Goal: Information Seeking & Learning: Learn about a topic

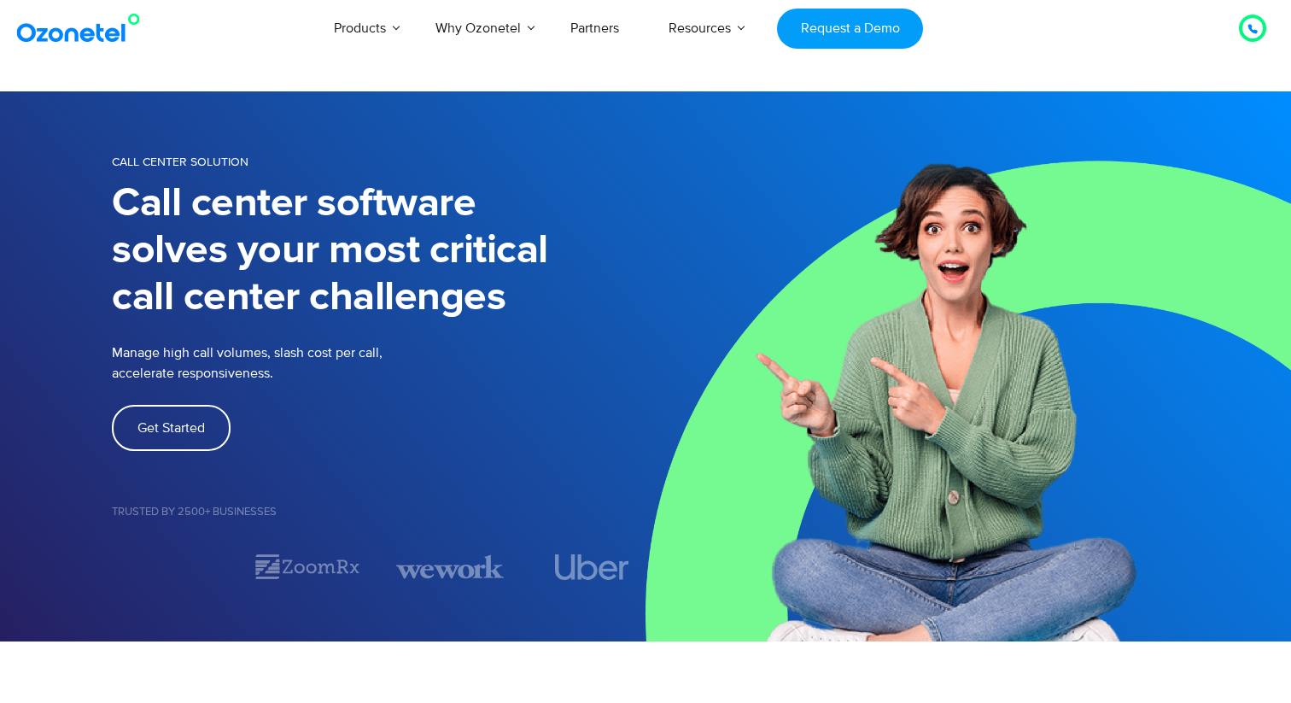
click at [97, 18] on img at bounding box center [82, 28] width 138 height 31
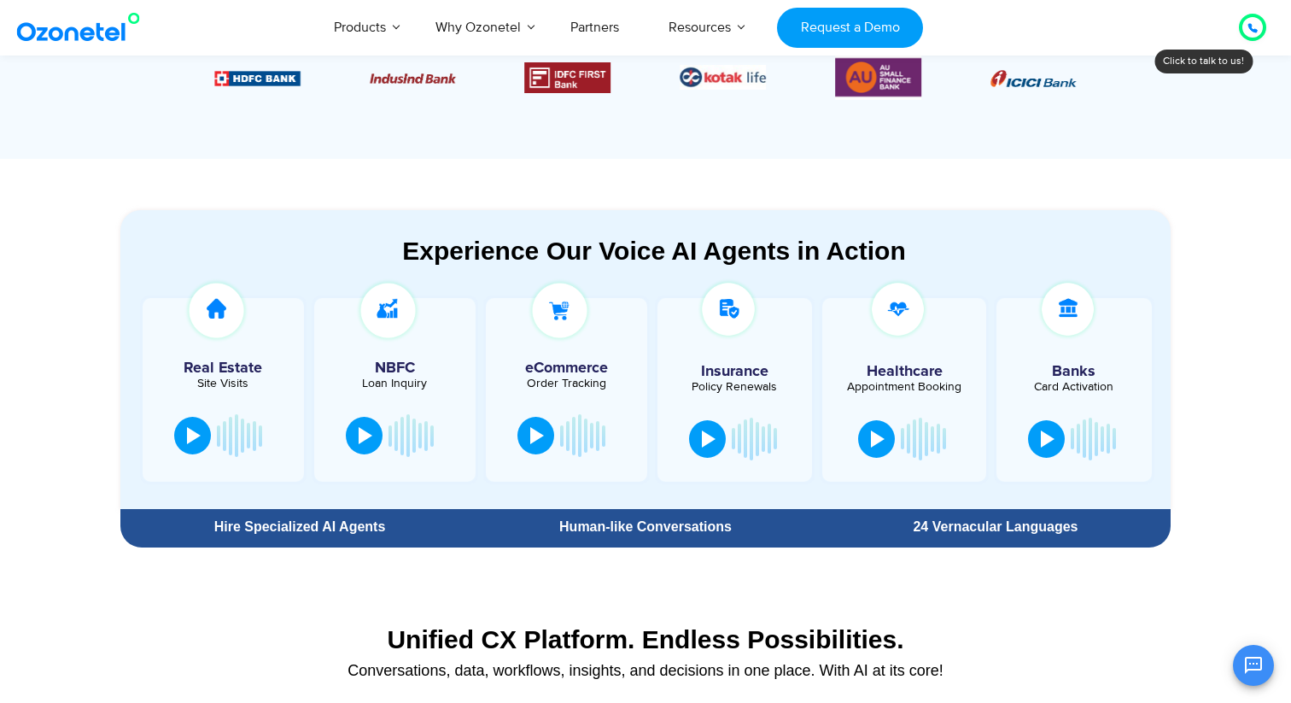
scroll to position [611, 0]
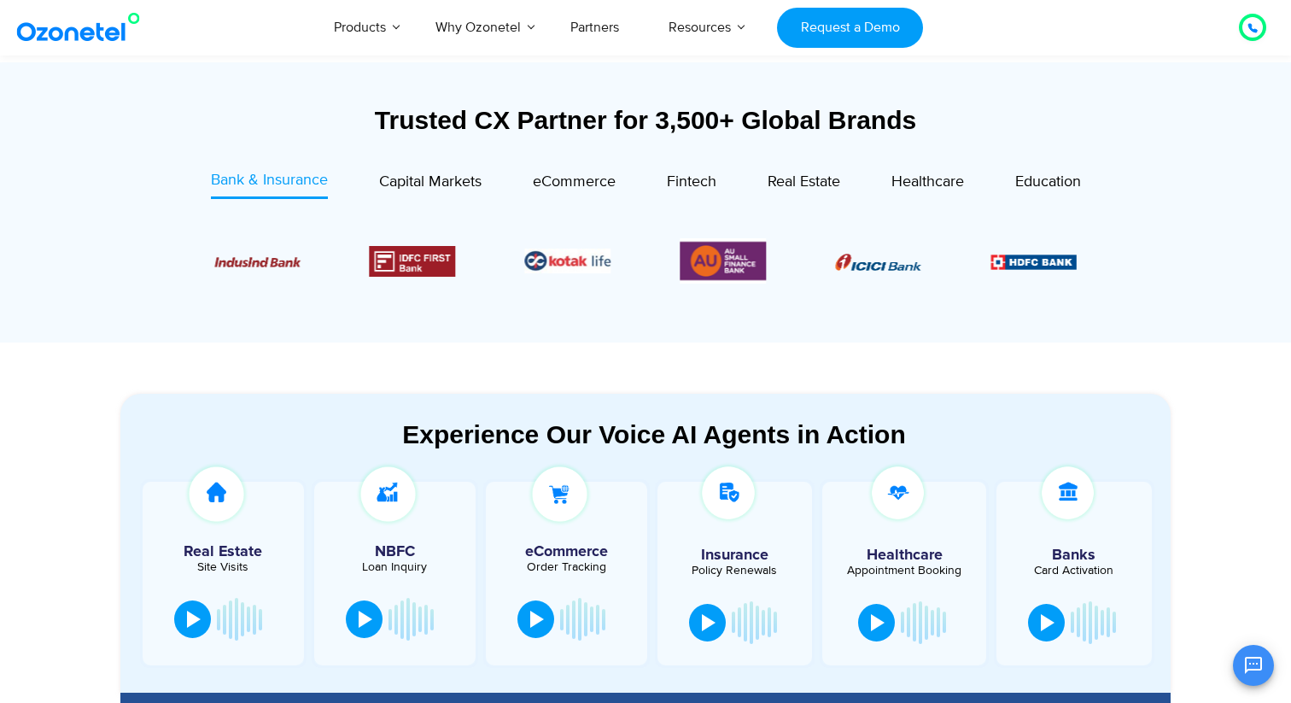
click at [653, 510] on div "Insurance Policy Renewals" at bounding box center [736, 573] width 166 height 188
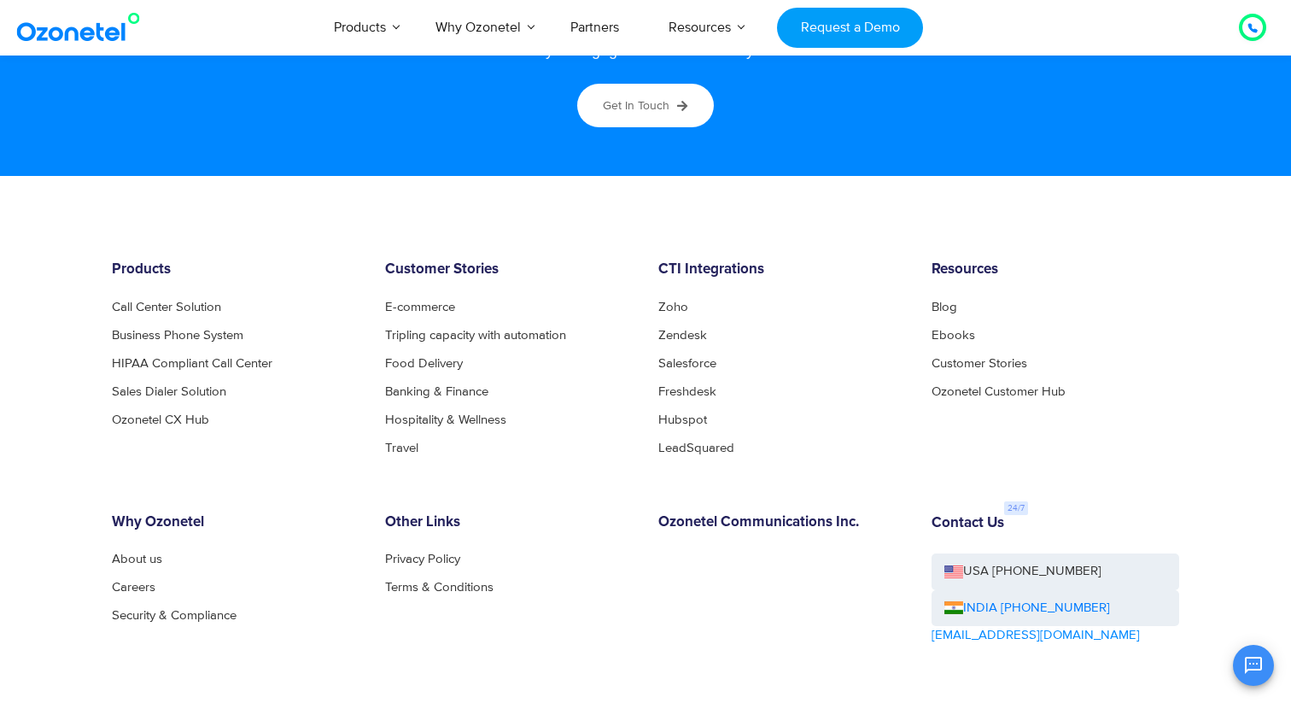
scroll to position [9181, 0]
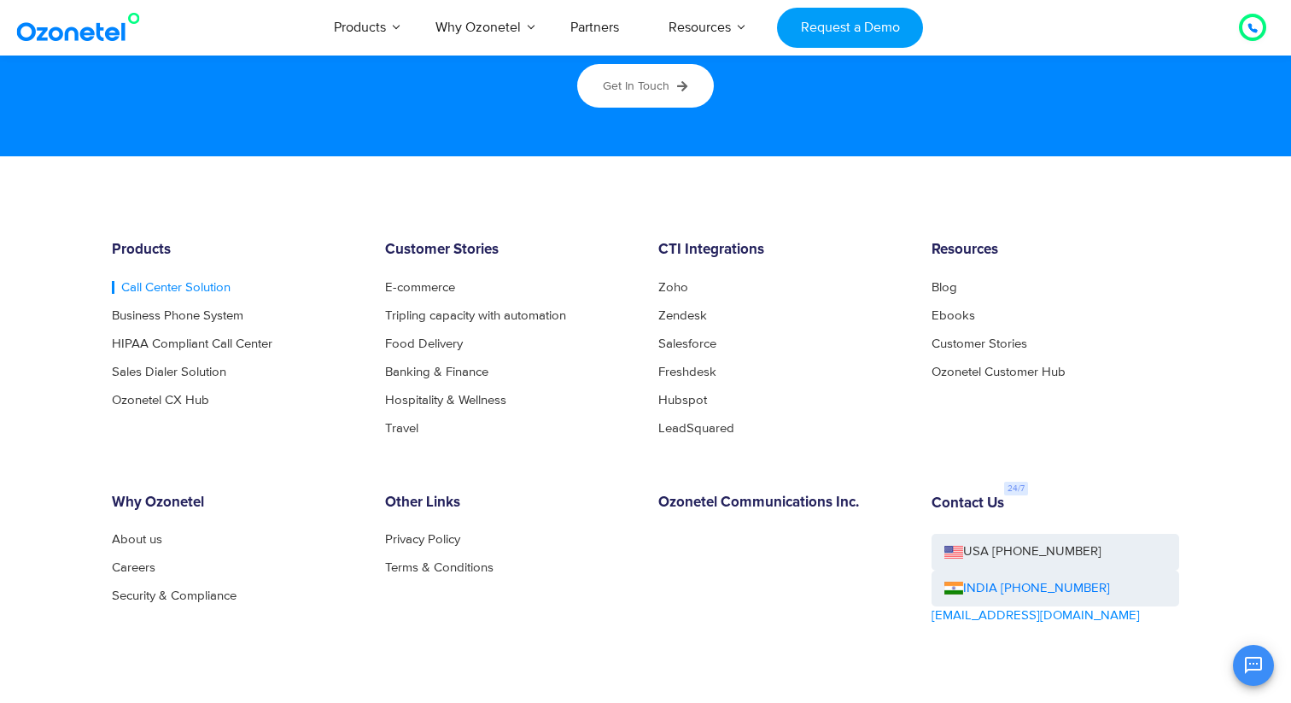
click at [198, 287] on link "Call Center Solution" at bounding box center [171, 287] width 119 height 13
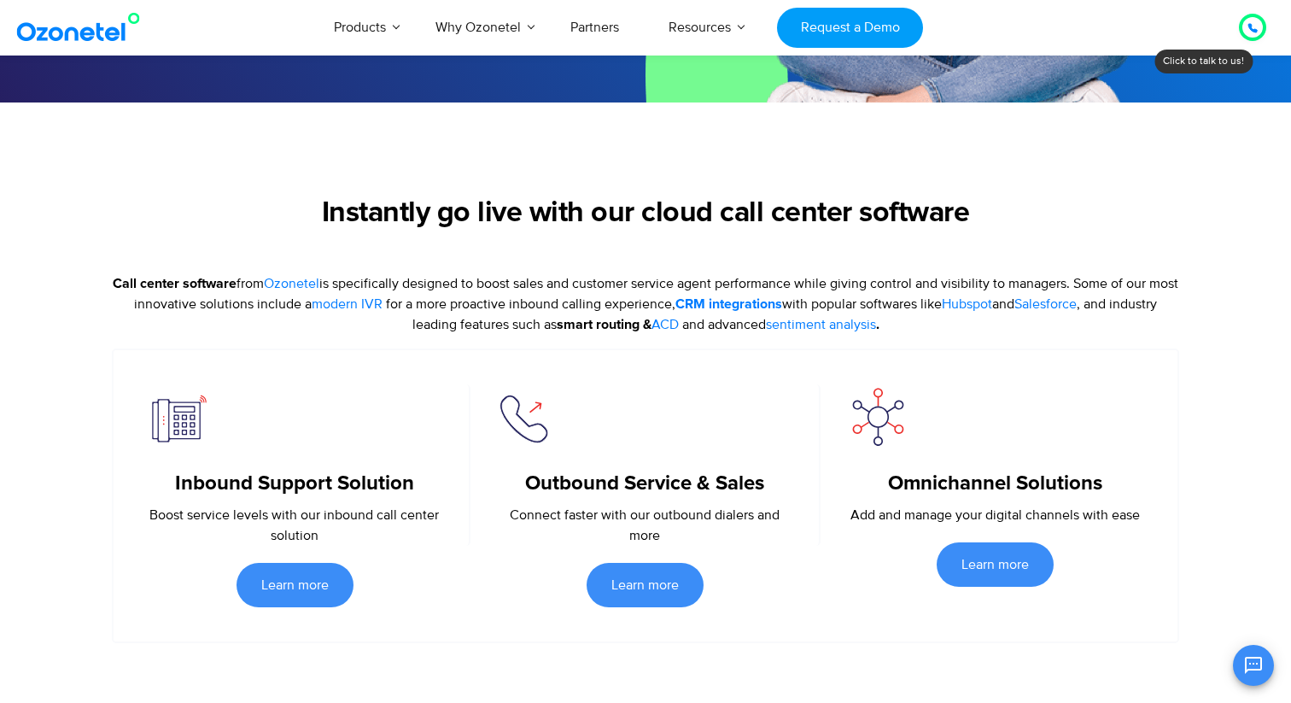
scroll to position [676, 0]
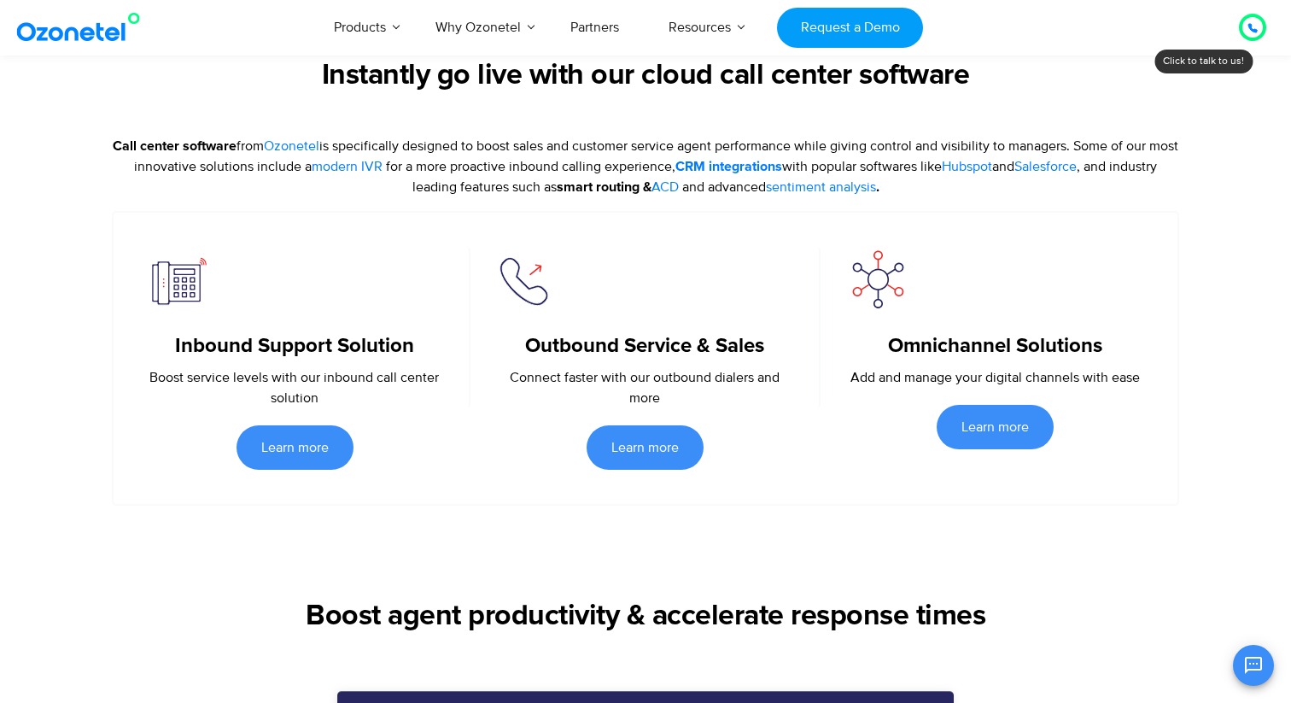
click at [647, 416] on div "Outbound Service & Sales Connect faster with our outbound dialers and more Lear…" at bounding box center [646, 358] width 350 height 223
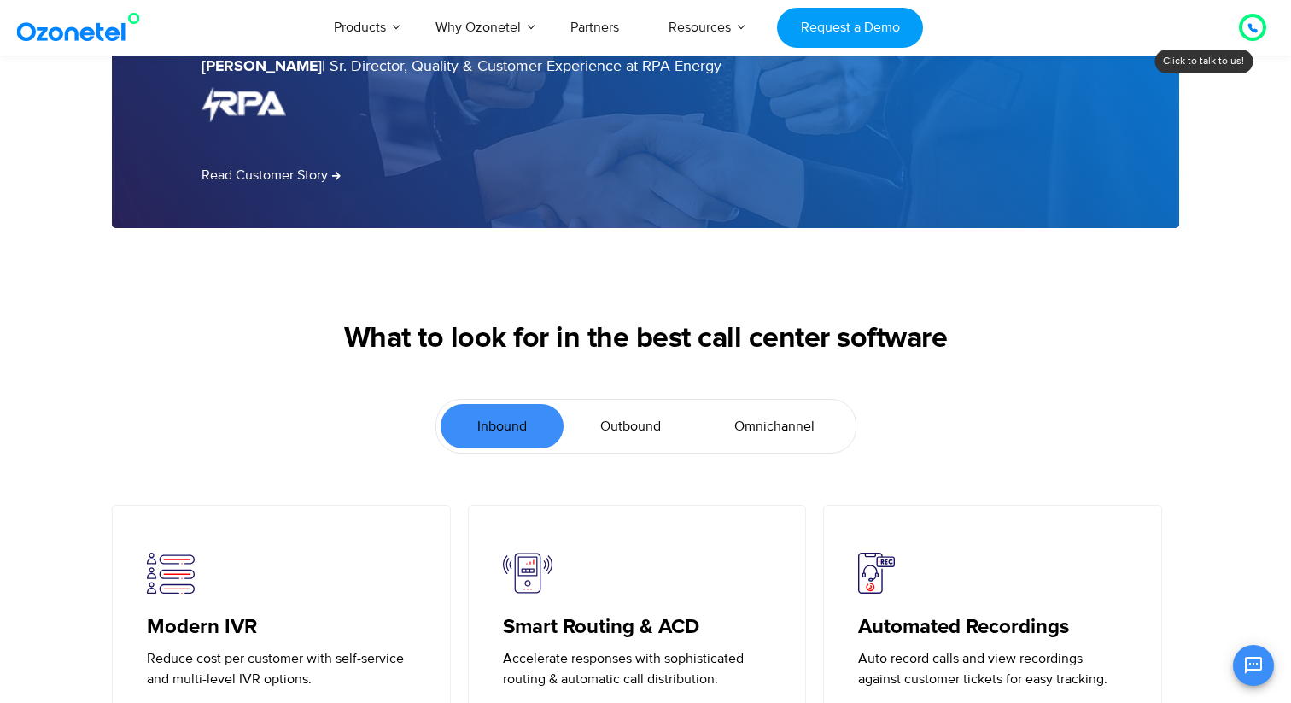
scroll to position [3623, 0]
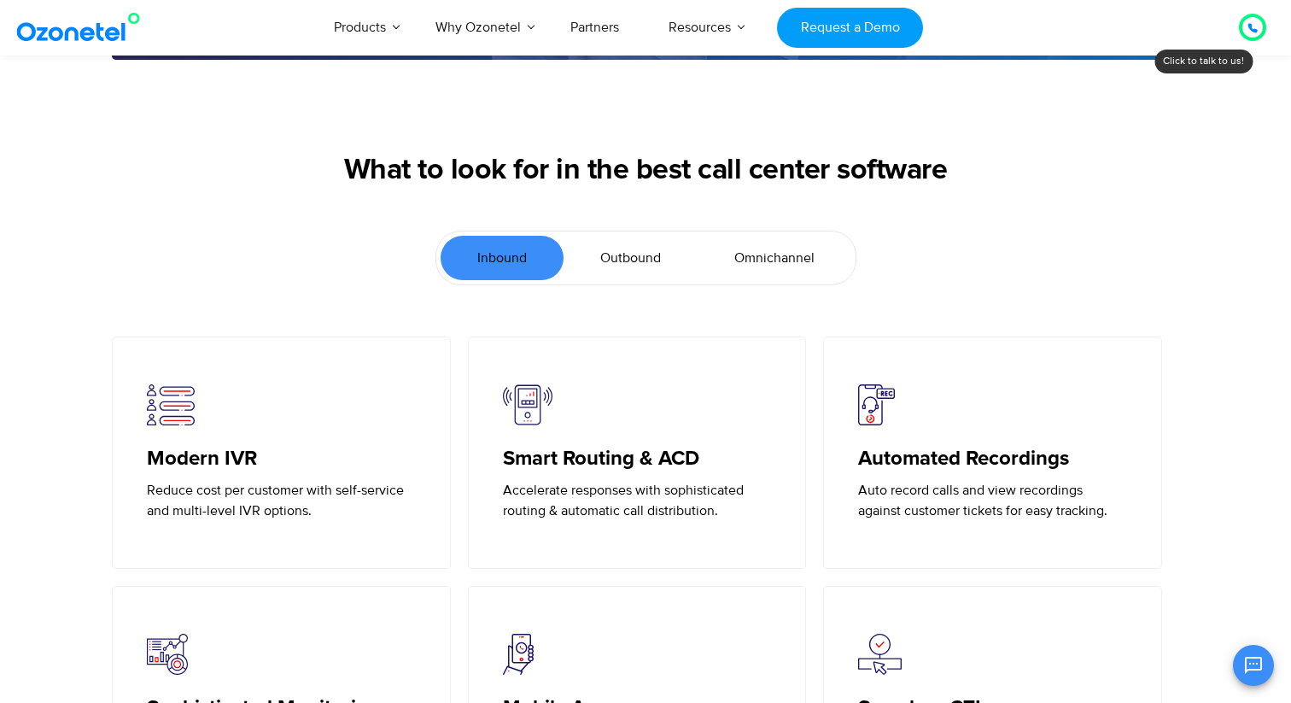
click at [649, 259] on span "Outbound" at bounding box center [630, 258] width 61 height 20
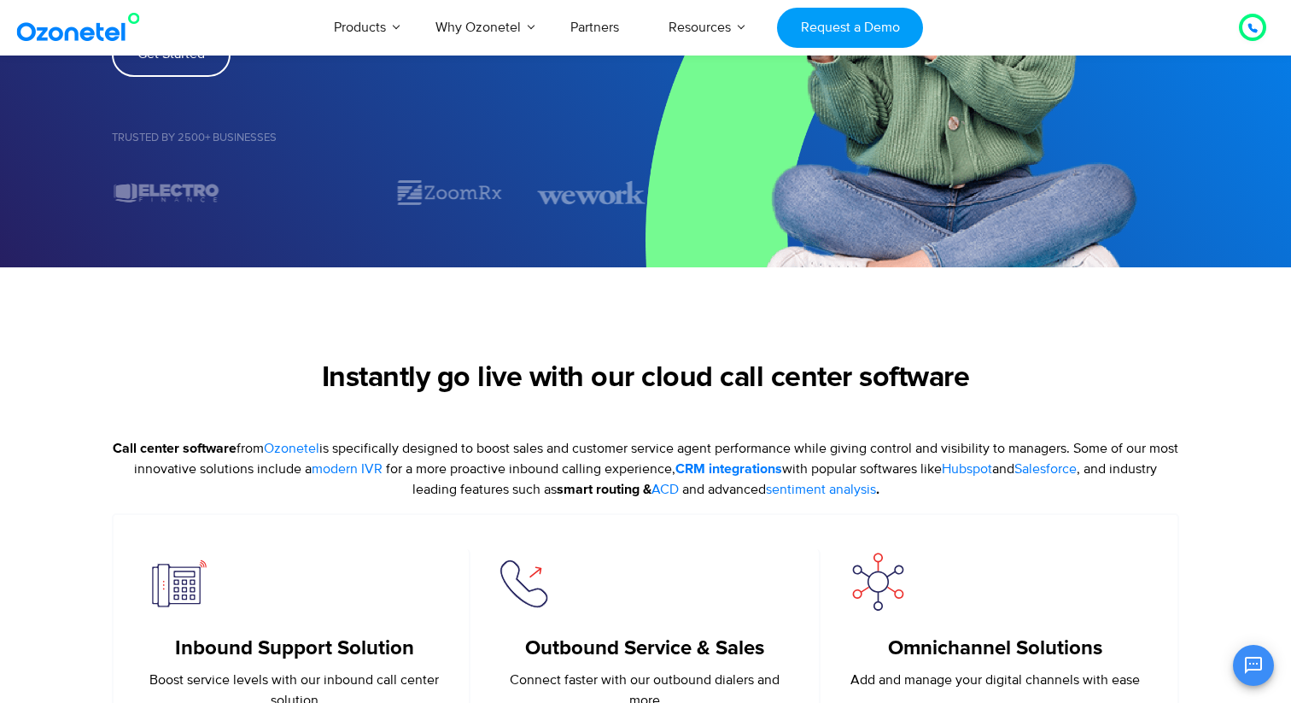
scroll to position [0, 0]
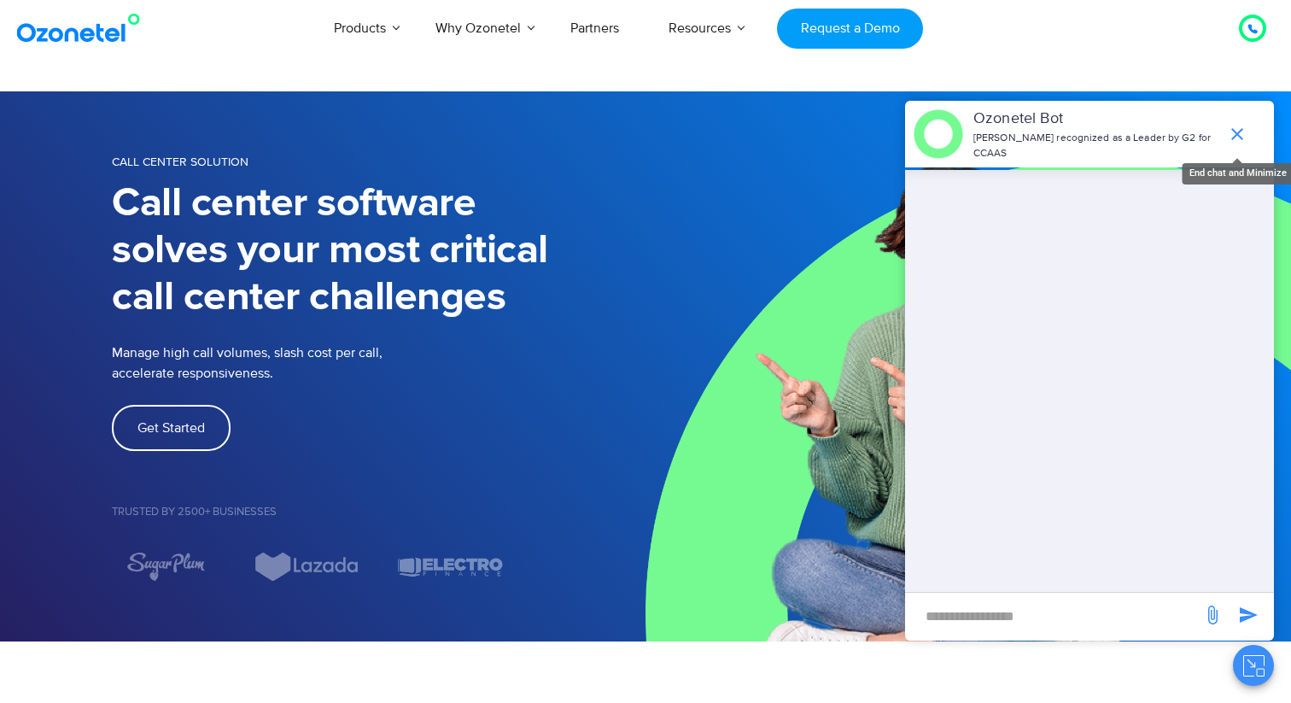
click at [1244, 134] on icon "end chat or minimize" at bounding box center [1237, 134] width 20 height 20
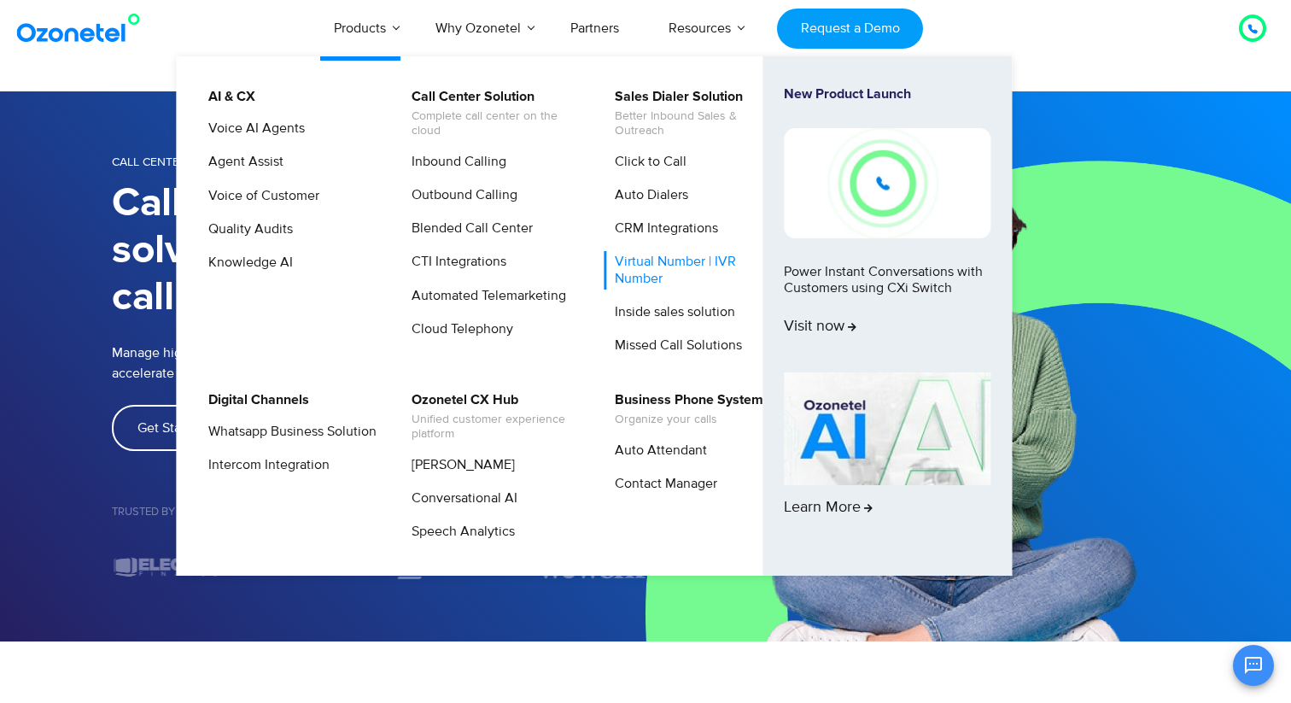
click at [715, 272] on link "Virtual Number | IVR Number" at bounding box center [695, 270] width 182 height 38
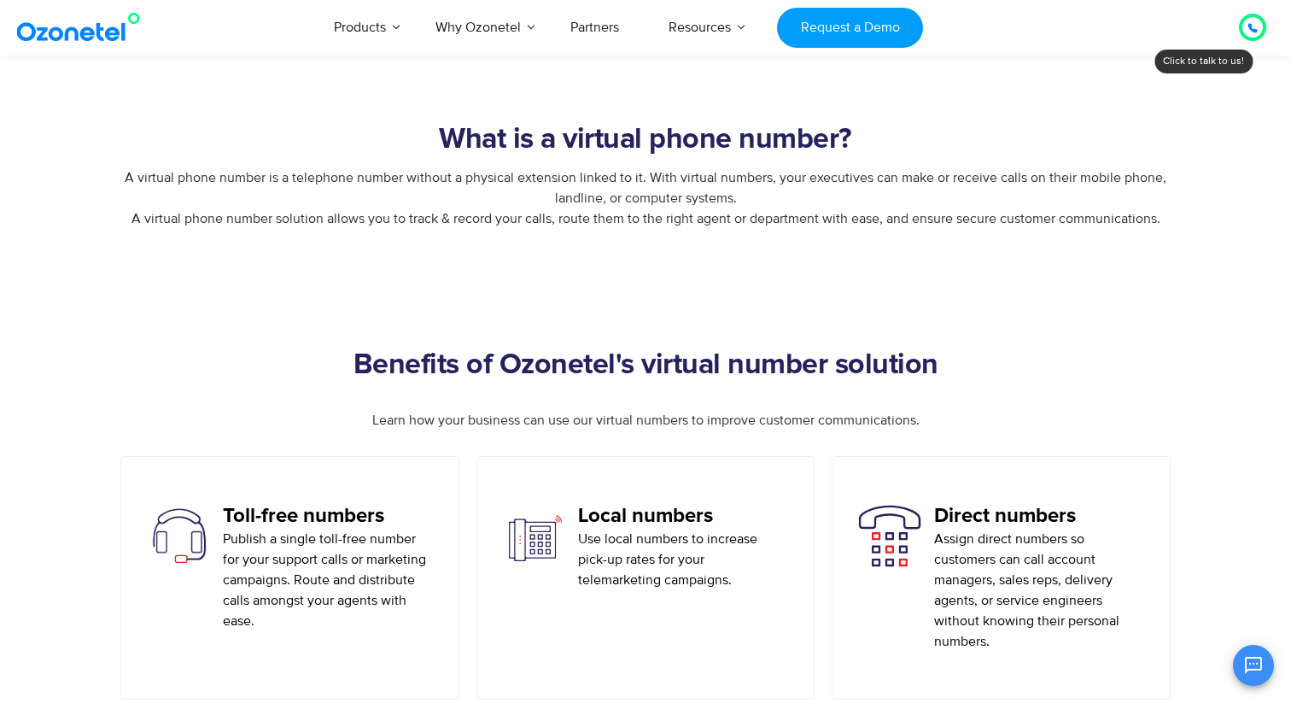
scroll to position [796, 0]
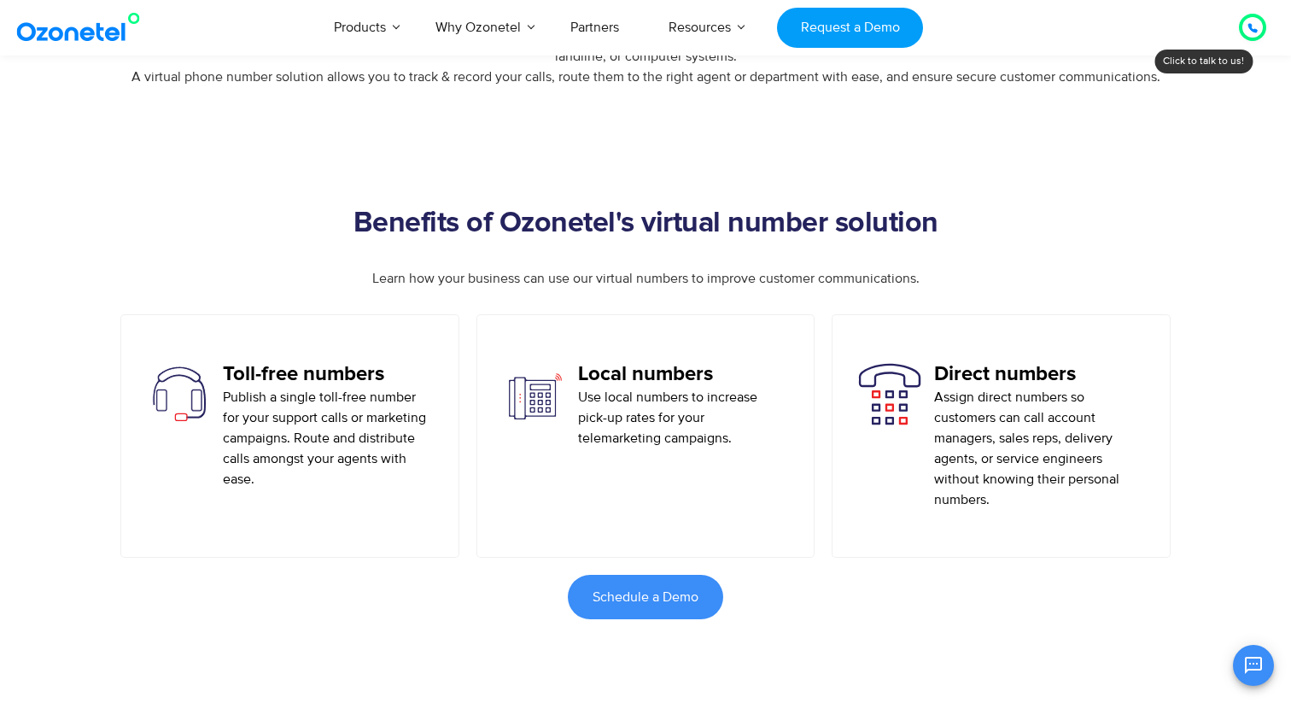
click at [640, 510] on div "Local numbers Use local numbers to increase pick-up rates for your telemarketin…" at bounding box center [646, 435] width 339 height 243
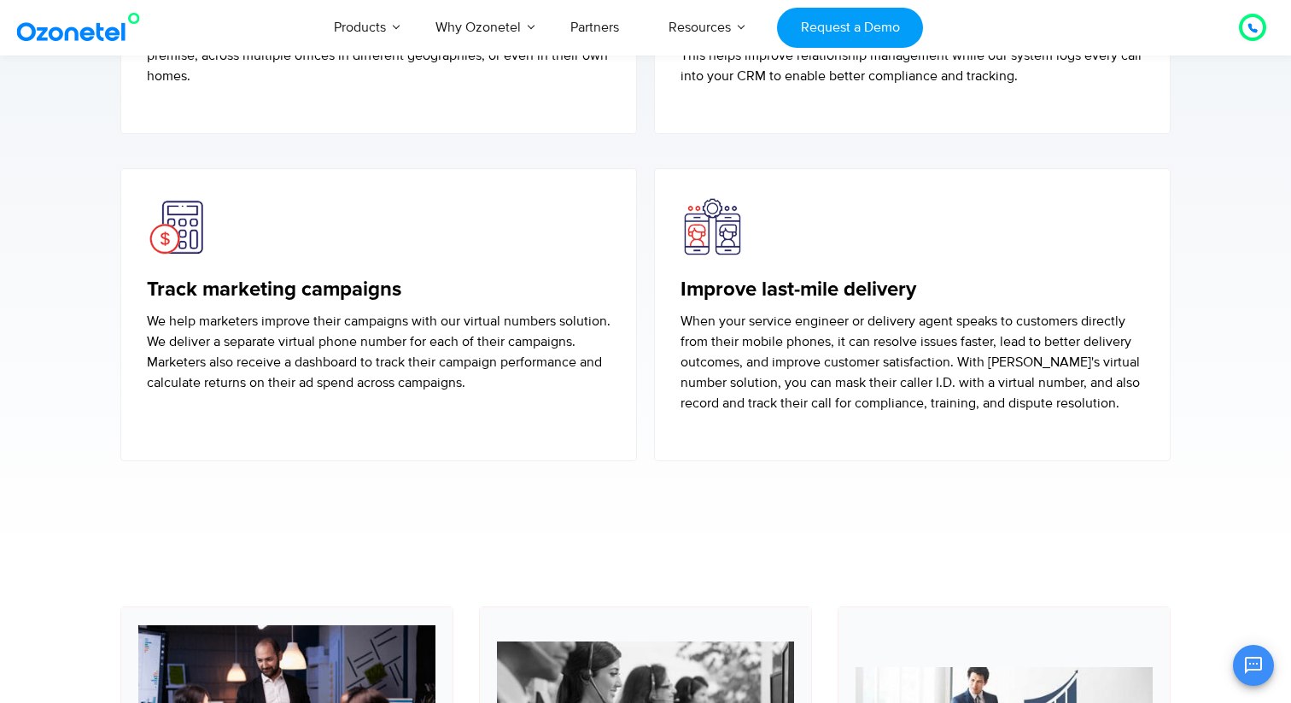
scroll to position [4936, 0]
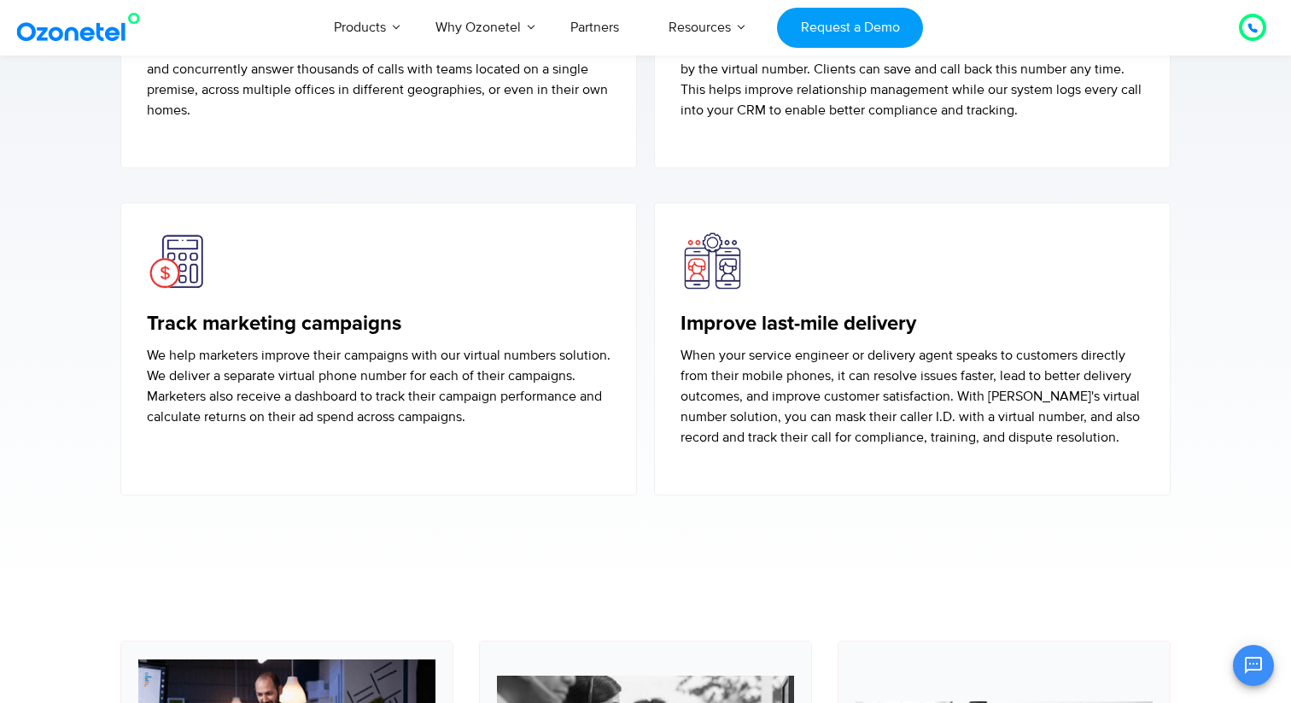
click at [641, 510] on div "How businesses use Ozonetel’s virtual numbers? Centralize call center operation…" at bounding box center [646, 163] width 1068 height 699
click at [644, 511] on div "How businesses use Ozonetel’s virtual numbers? Centralize call center operation…" at bounding box center [646, 163] width 1068 height 699
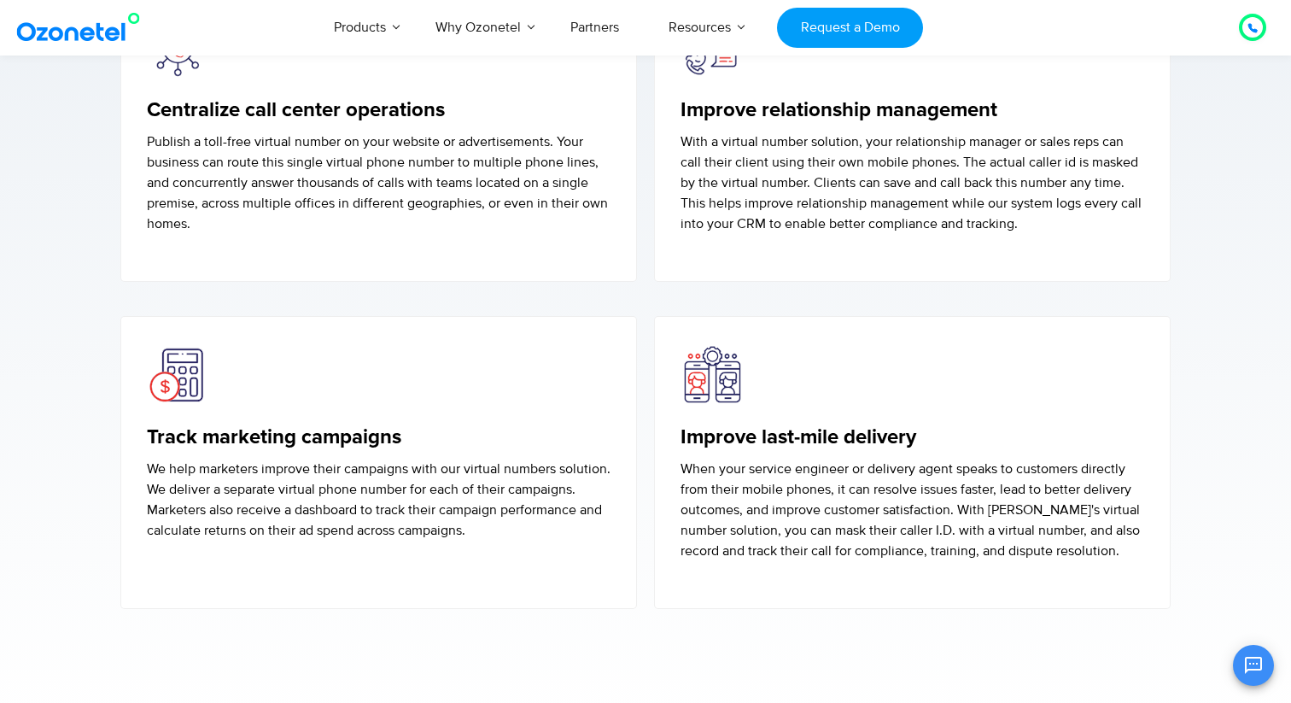
scroll to position [4806, 0]
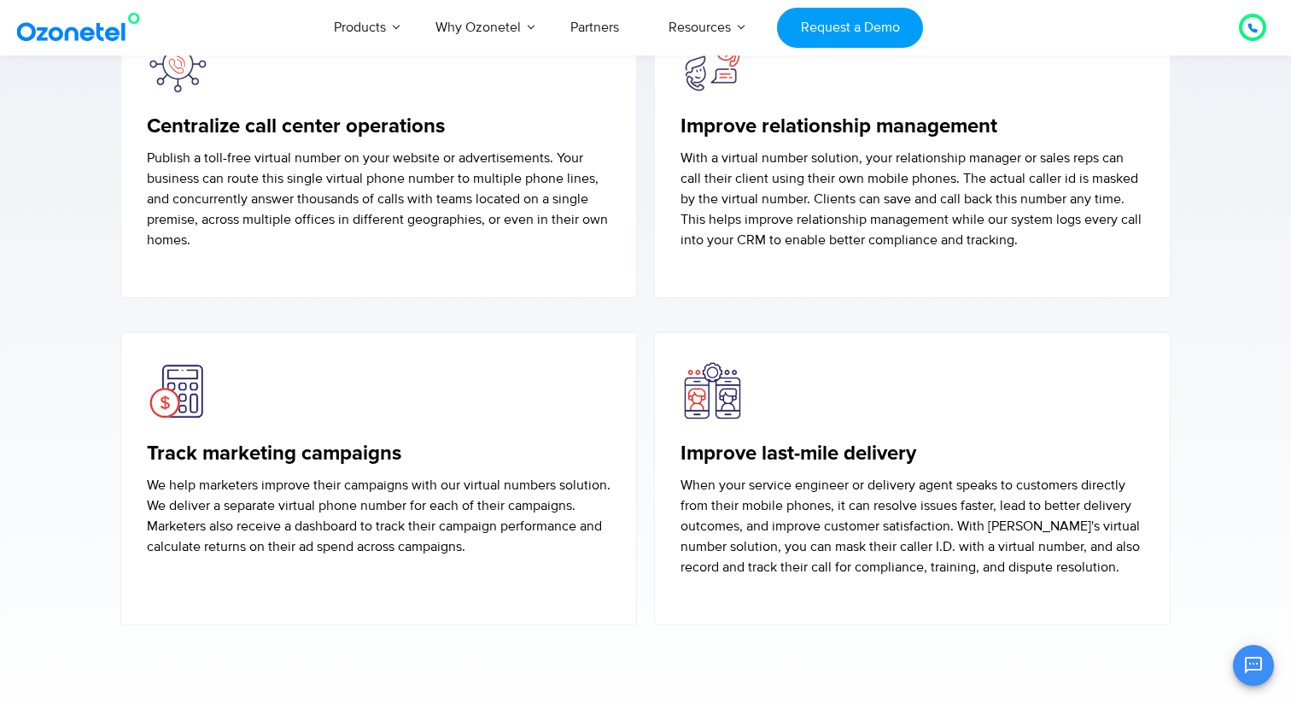
click at [643, 510] on div "Track marketing campaigns We help marketers improve their campaigns with our vi…" at bounding box center [379, 478] width 534 height 293
click at [642, 510] on div "Track marketing campaigns We help marketers improve their campaigns with our vi…" at bounding box center [379, 478] width 534 height 293
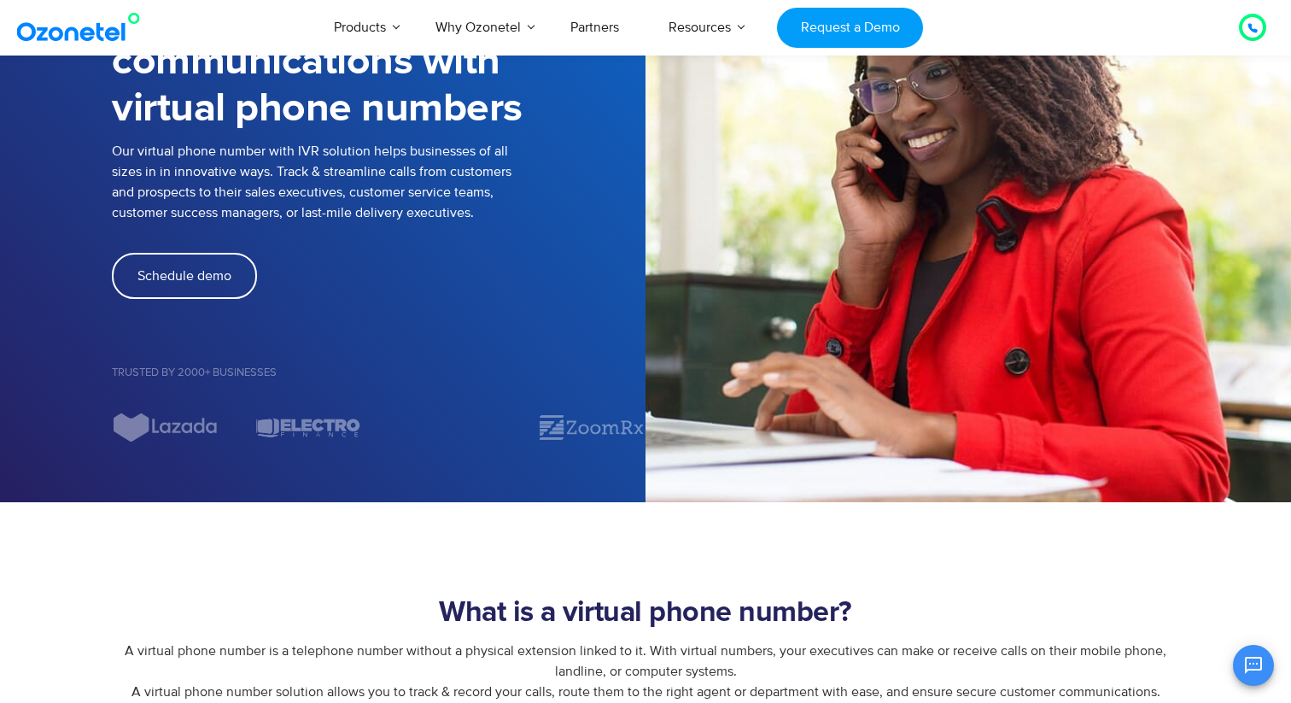
scroll to position [0, 0]
